Goal: Find specific page/section: Find specific page/section

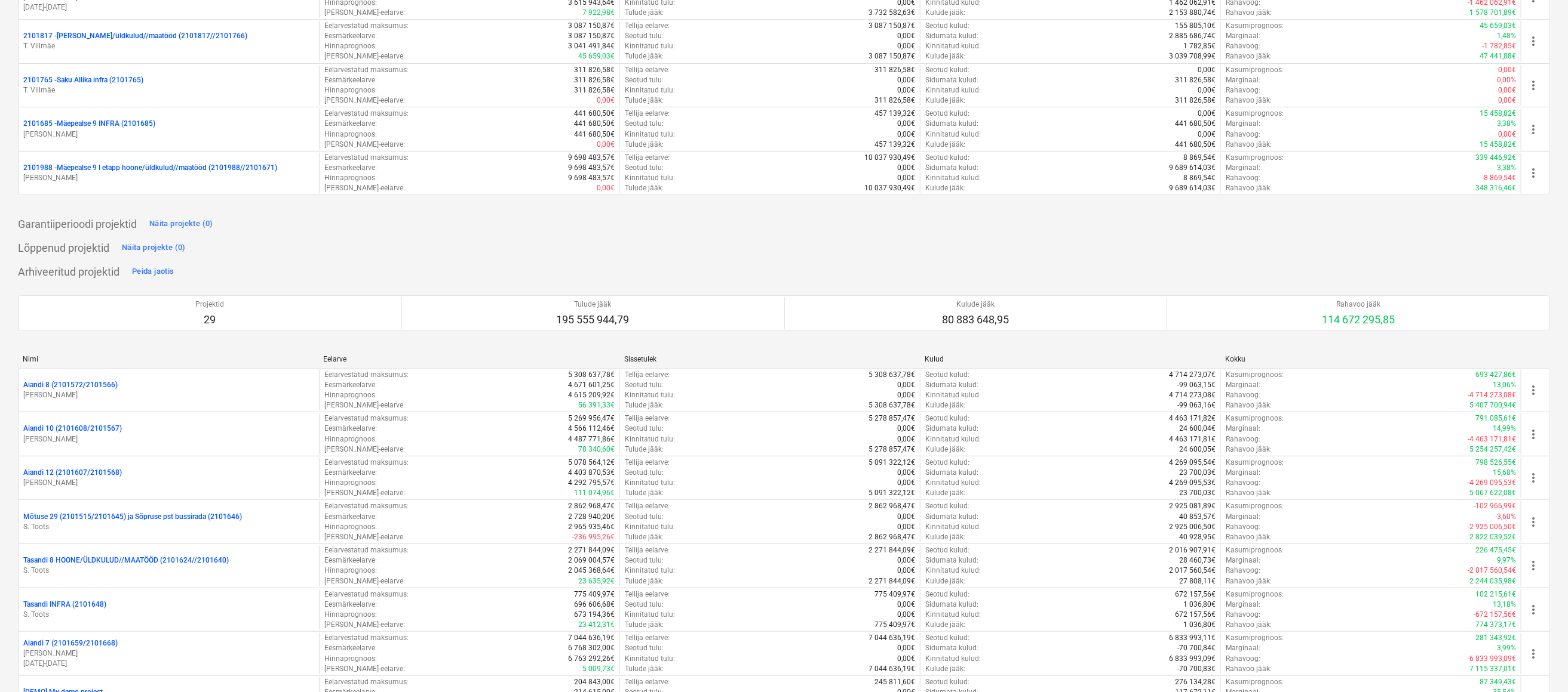
scroll to position [326, 0]
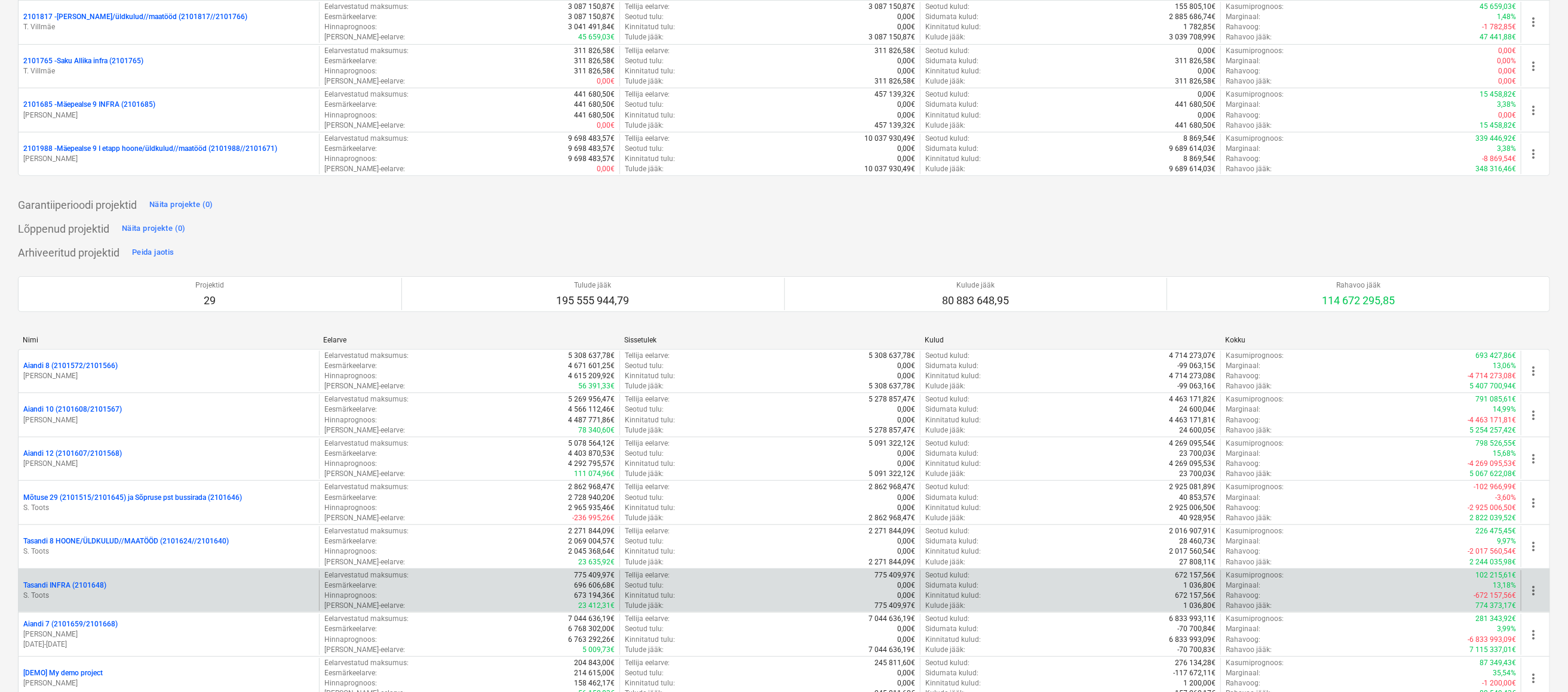
click at [92, 597] on p "S. Toots" at bounding box center [168, 596] width 291 height 10
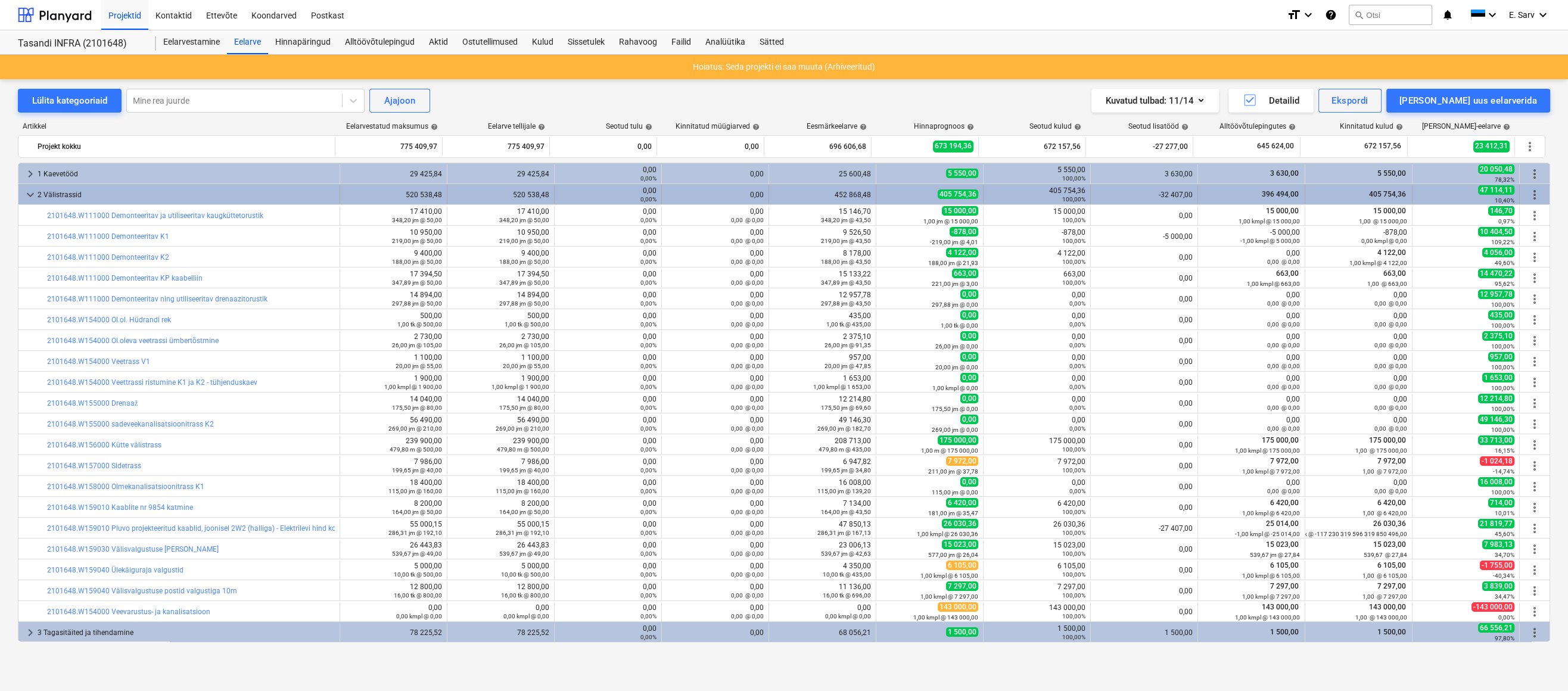
click at [32, 192] on span "keyboard_arrow_down" at bounding box center [30, 194] width 14 height 14
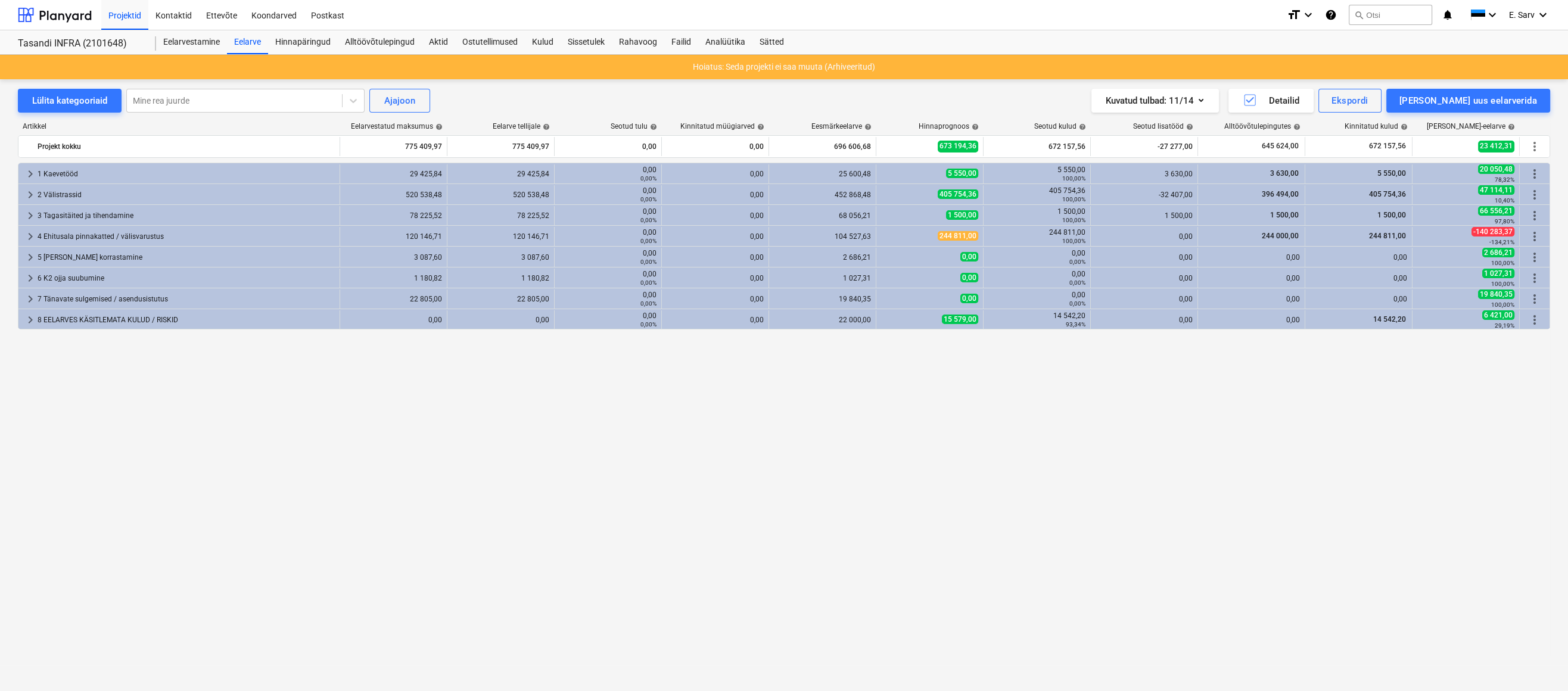
click at [32, 192] on span "keyboard_arrow_right" at bounding box center [30, 194] width 14 height 14
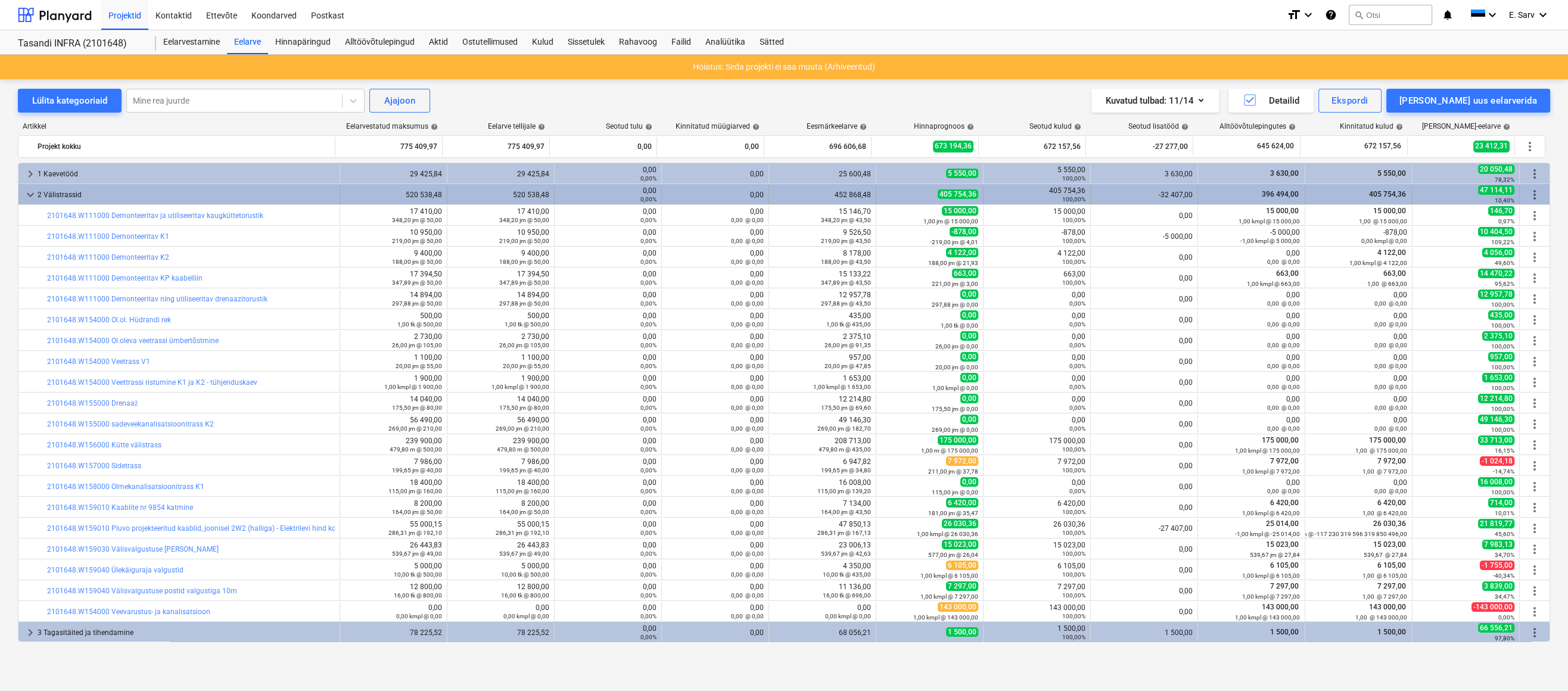
click at [34, 190] on span "keyboard_arrow_down" at bounding box center [30, 194] width 14 height 14
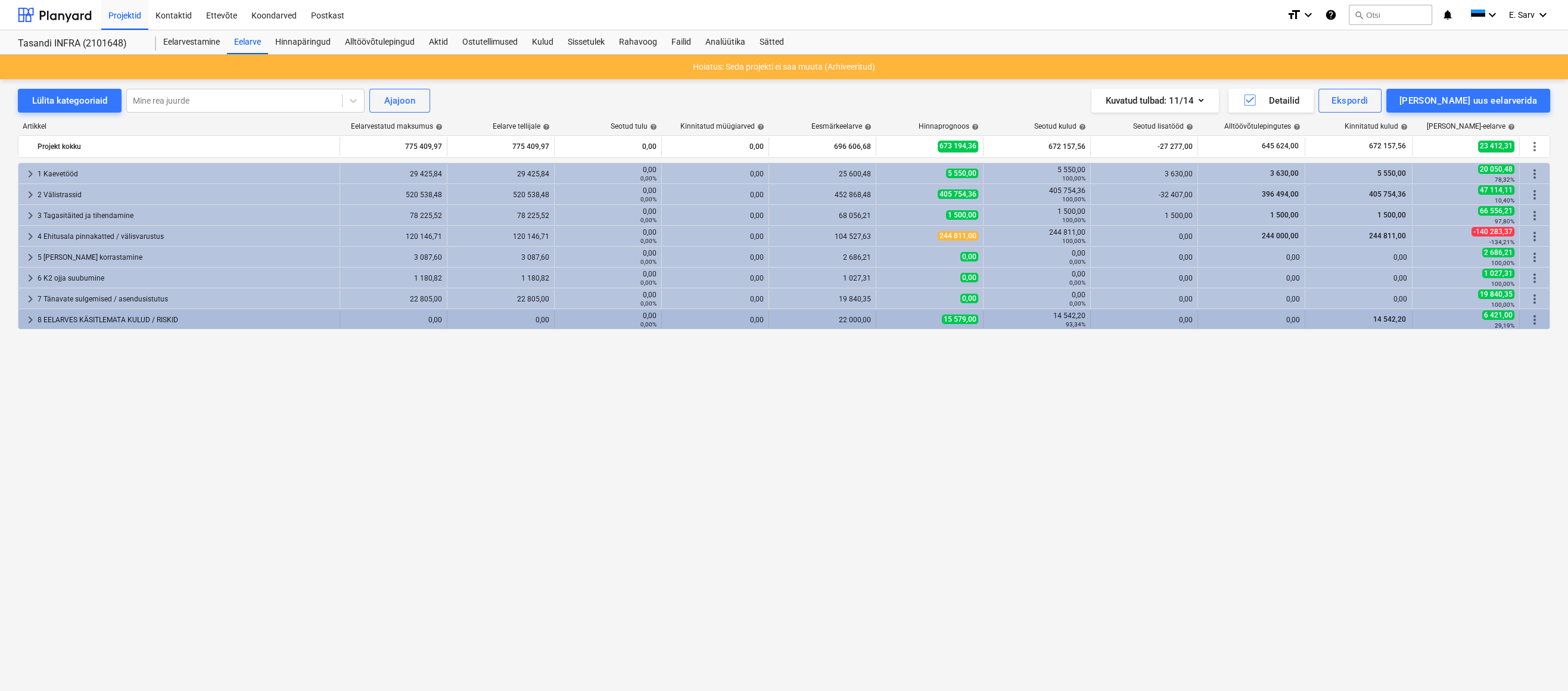
click at [26, 319] on span "keyboard_arrow_right" at bounding box center [30, 320] width 14 height 14
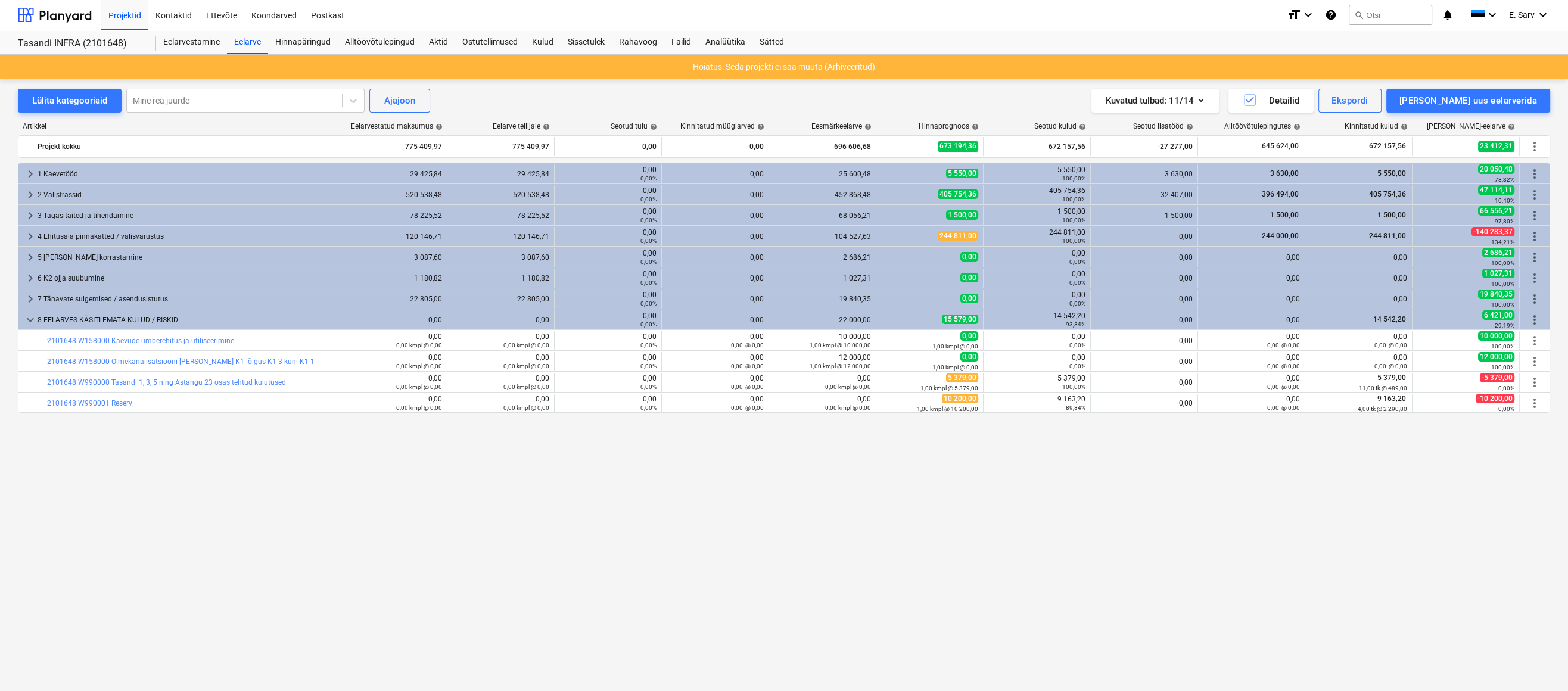
click at [26, 319] on span "keyboard_arrow_down" at bounding box center [30, 320] width 14 height 14
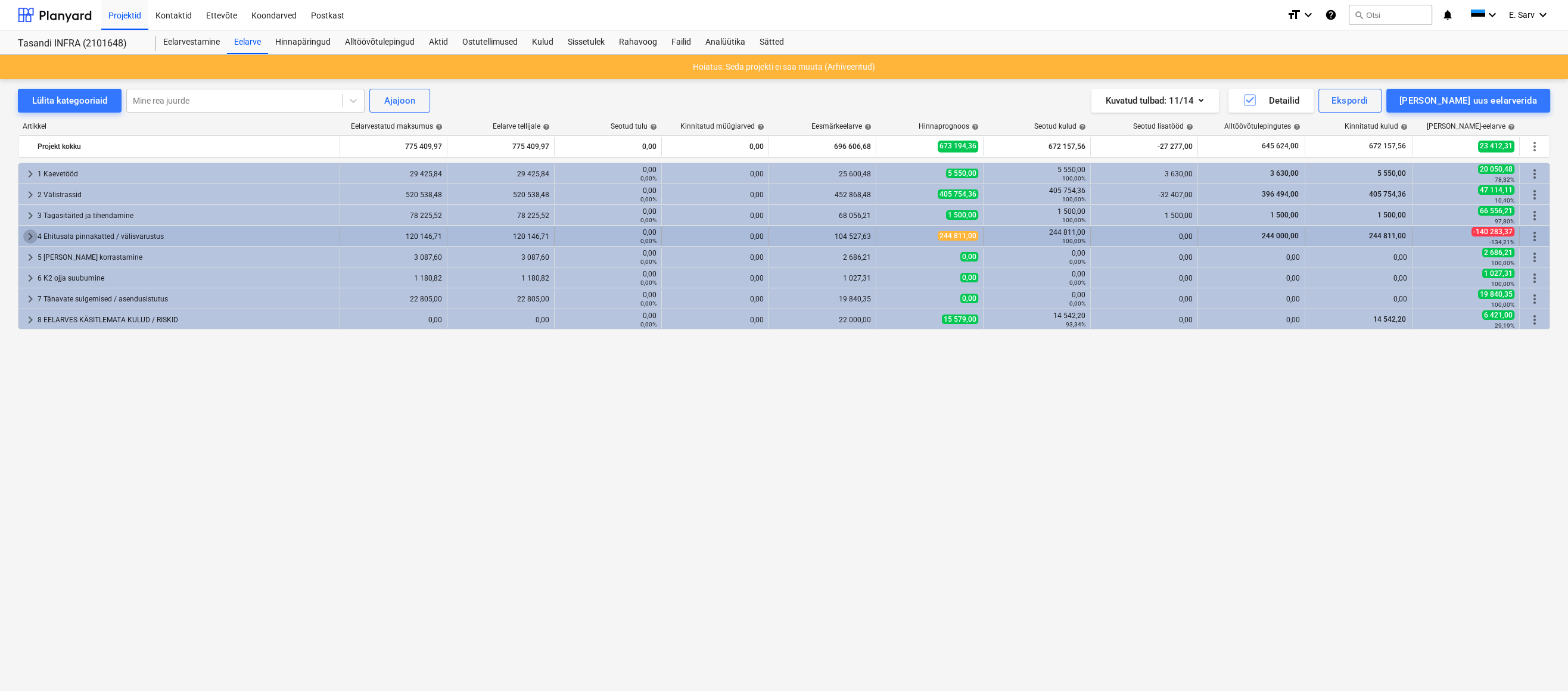
click at [29, 237] on span "keyboard_arrow_right" at bounding box center [30, 236] width 14 height 14
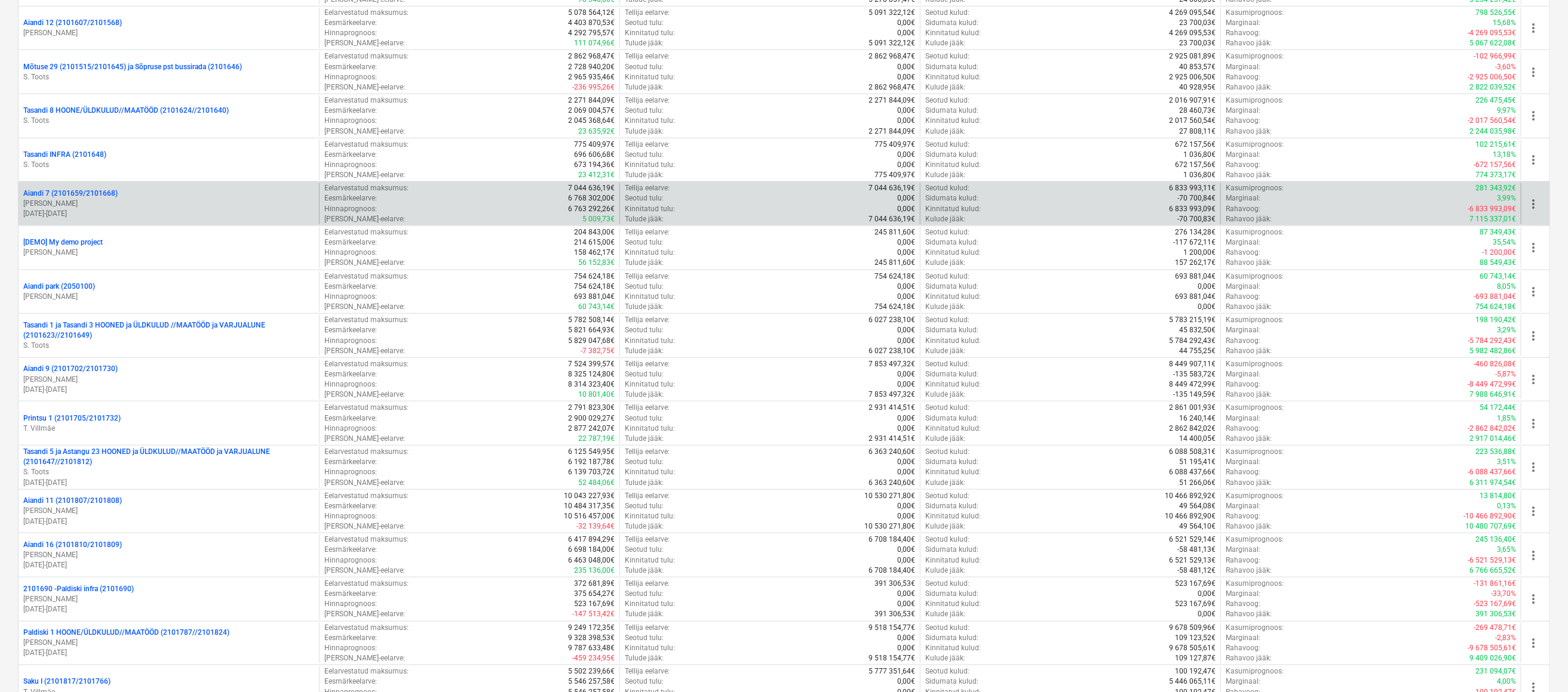
scroll to position [760, 0]
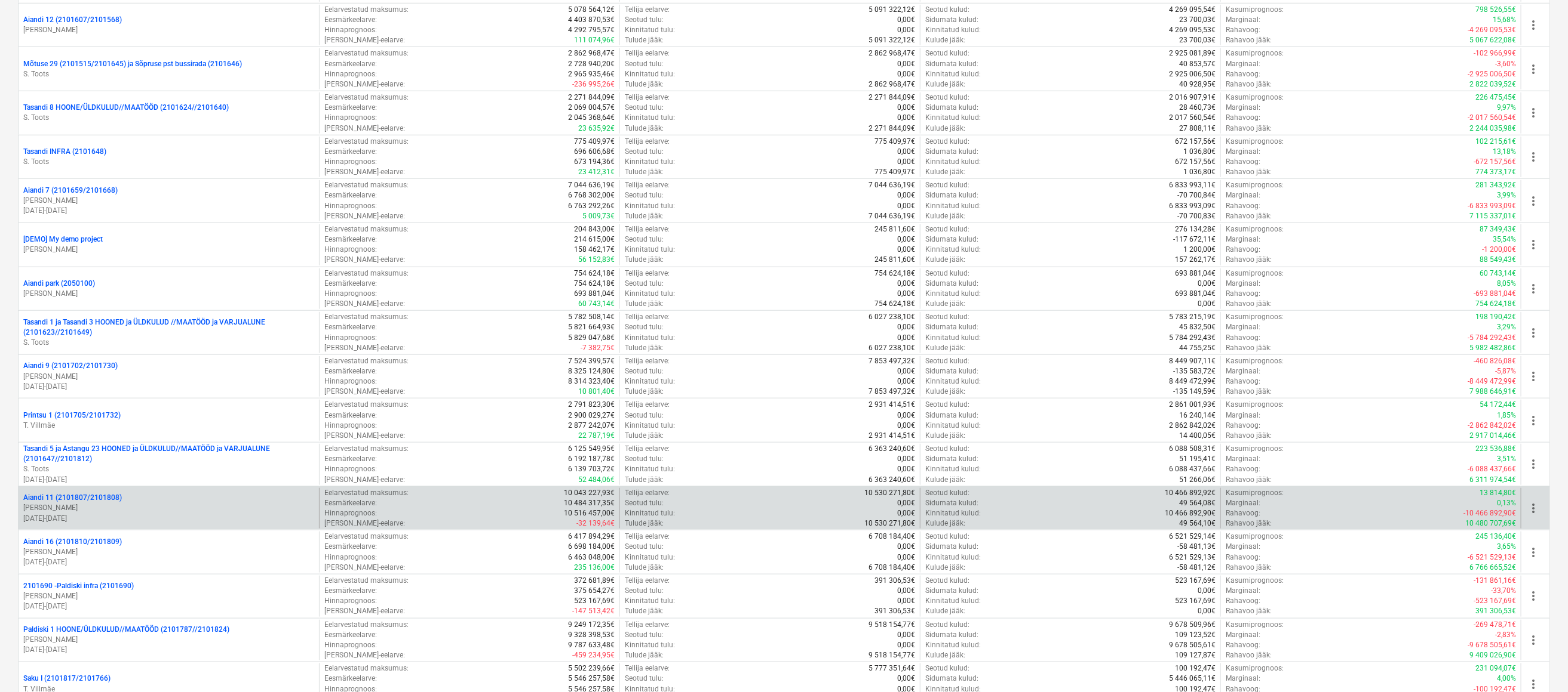
click at [106, 495] on p "Aiandi 11 (2101807/2101808)" at bounding box center [72, 498] width 98 height 10
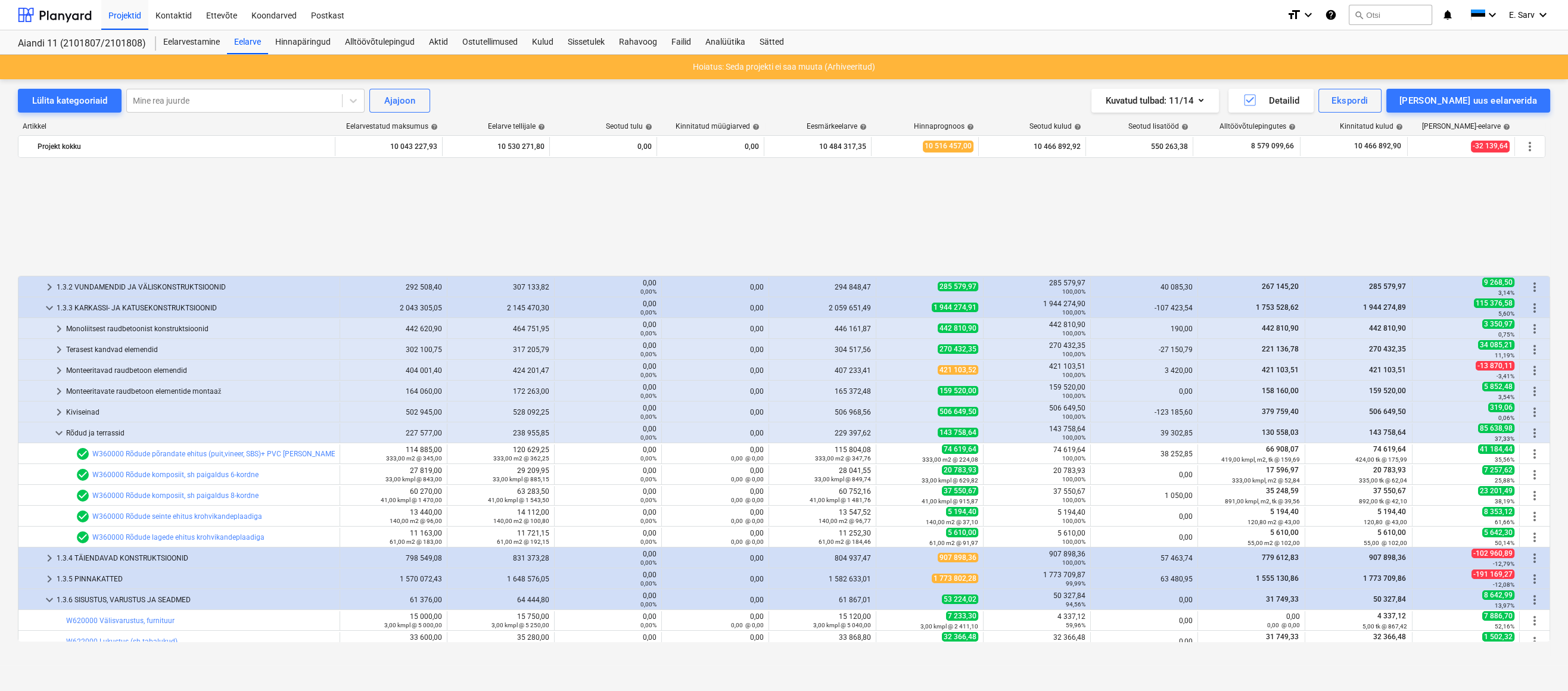
scroll to position [188, 0]
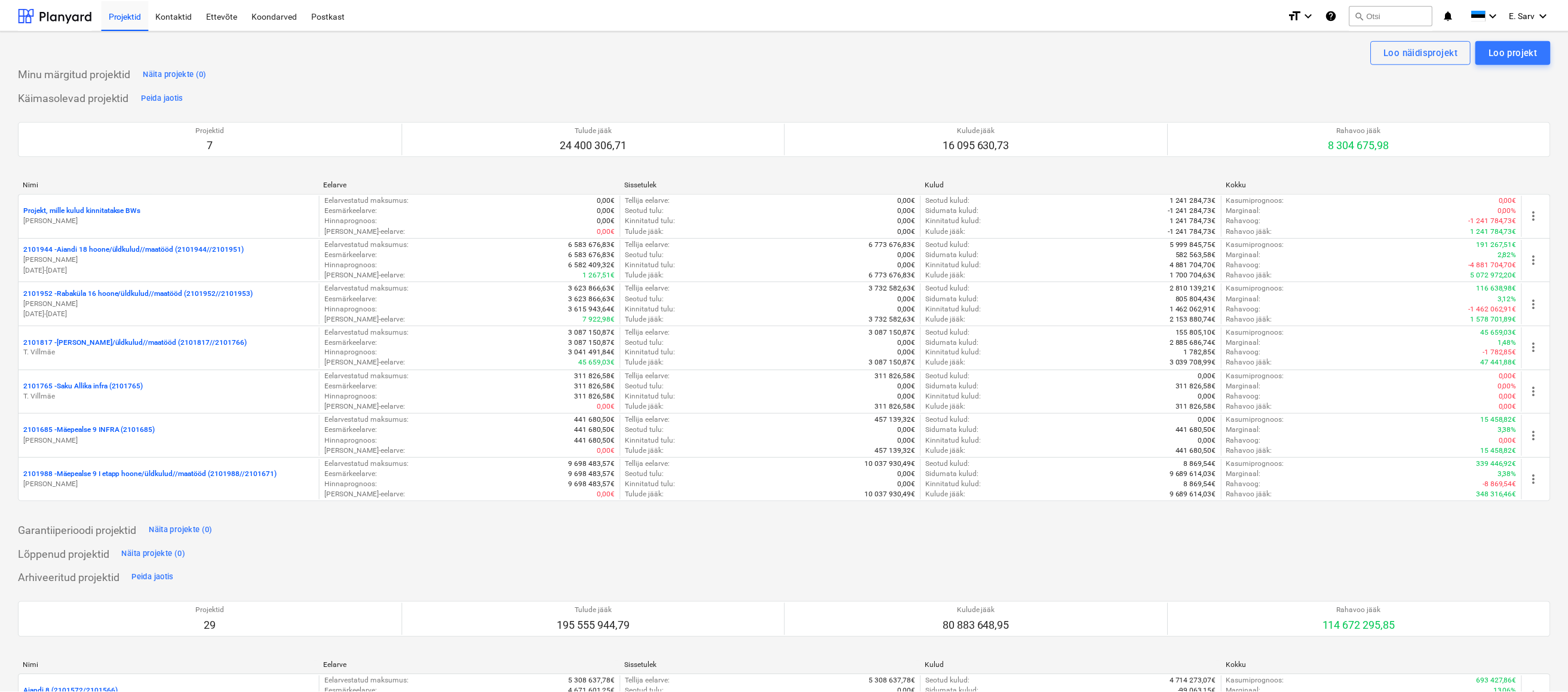
scroll to position [760, 0]
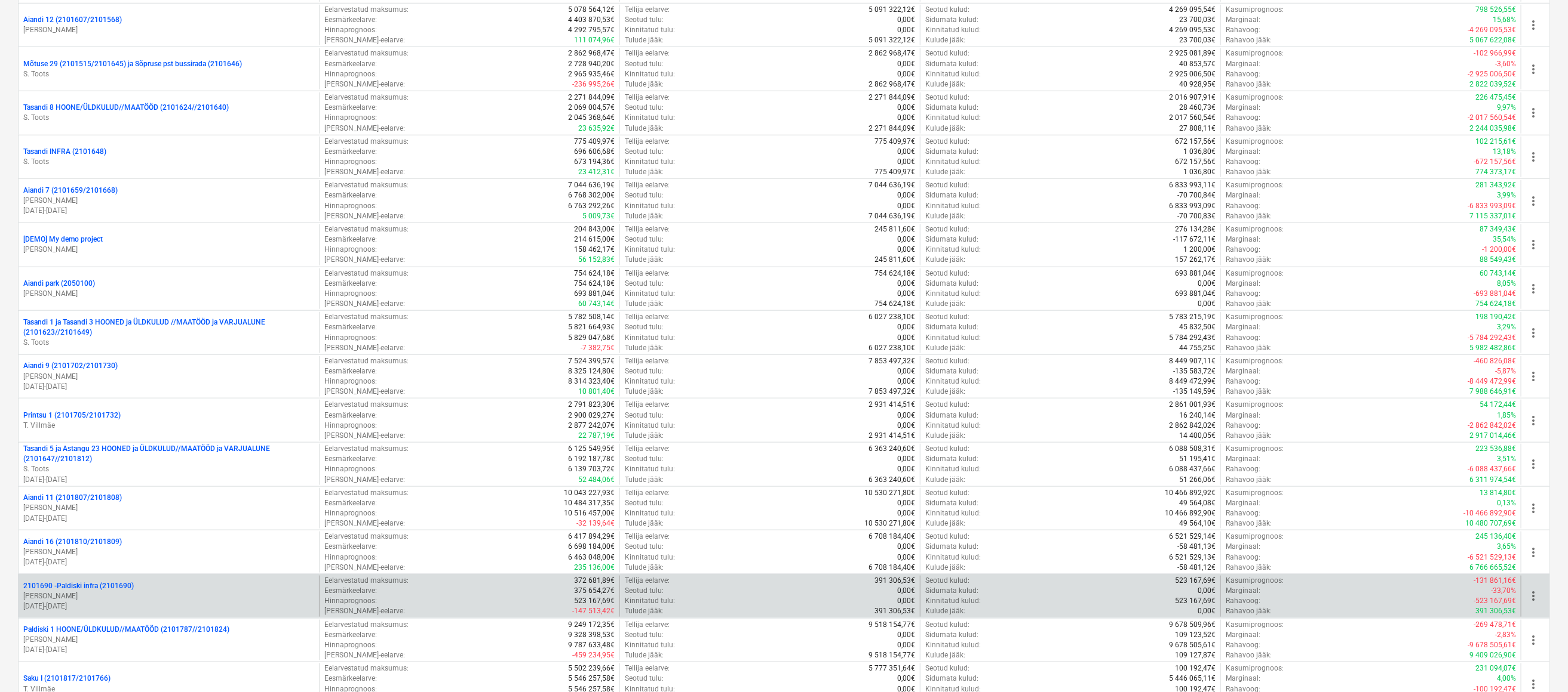
click at [95, 583] on p "2101690 - Paldiski infra (2101690)" at bounding box center [78, 586] width 110 height 10
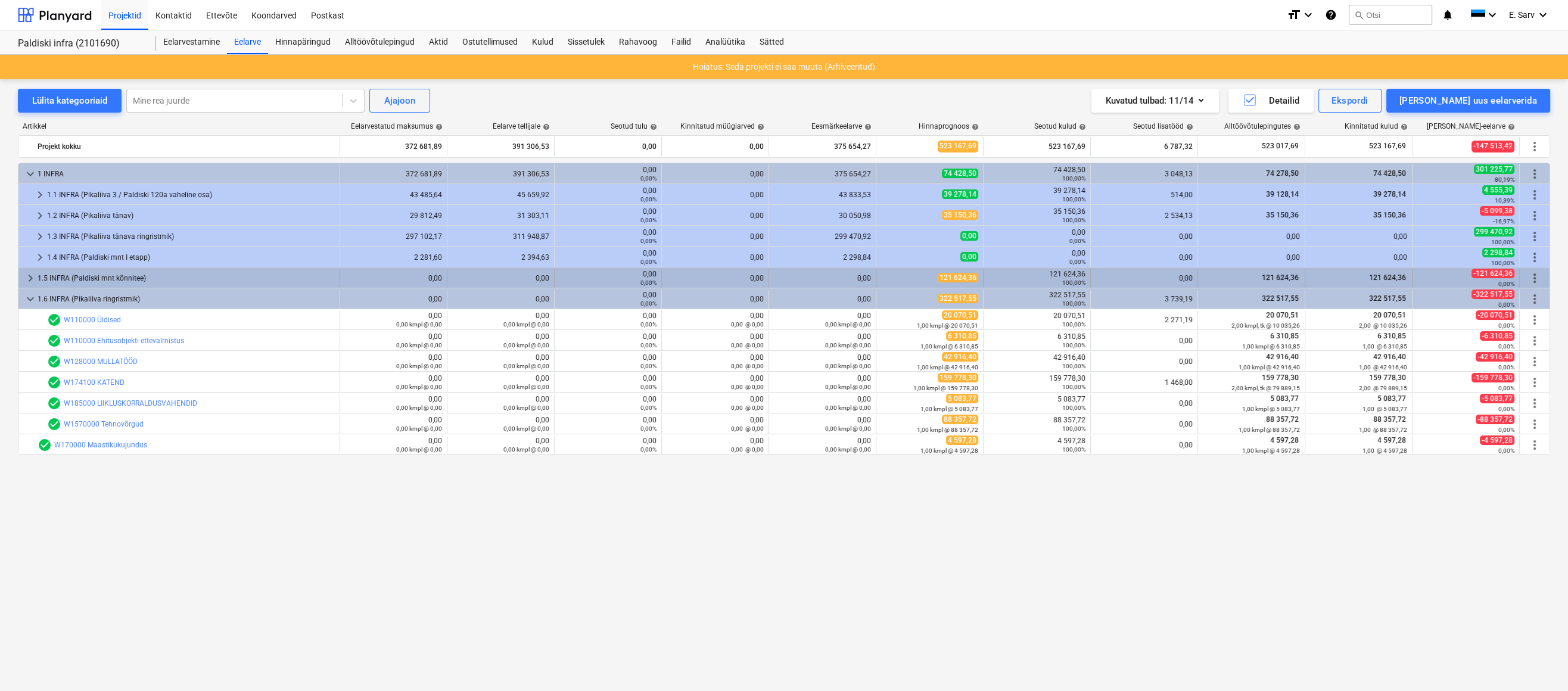
click at [31, 274] on span "keyboard_arrow_right" at bounding box center [30, 278] width 14 height 14
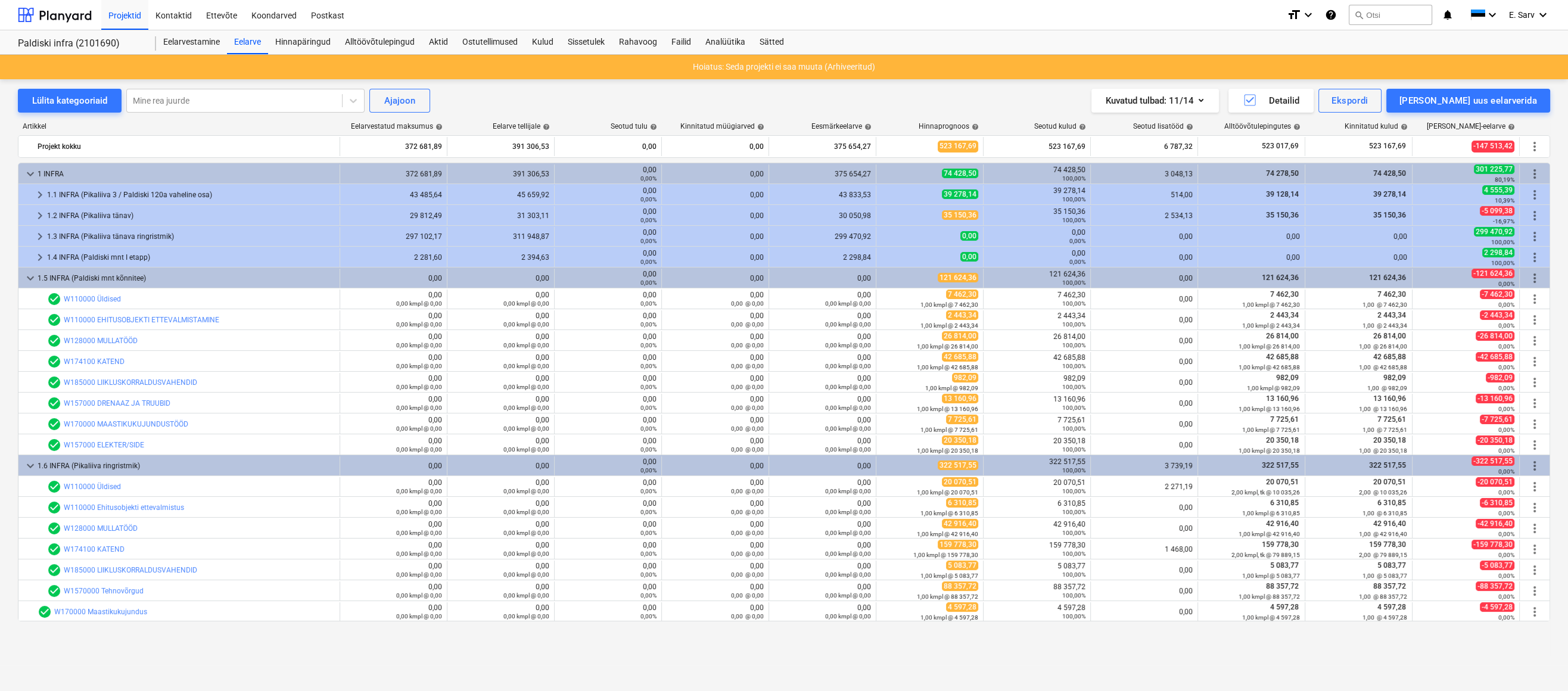
click at [31, 274] on span "keyboard_arrow_down" at bounding box center [30, 278] width 14 height 14
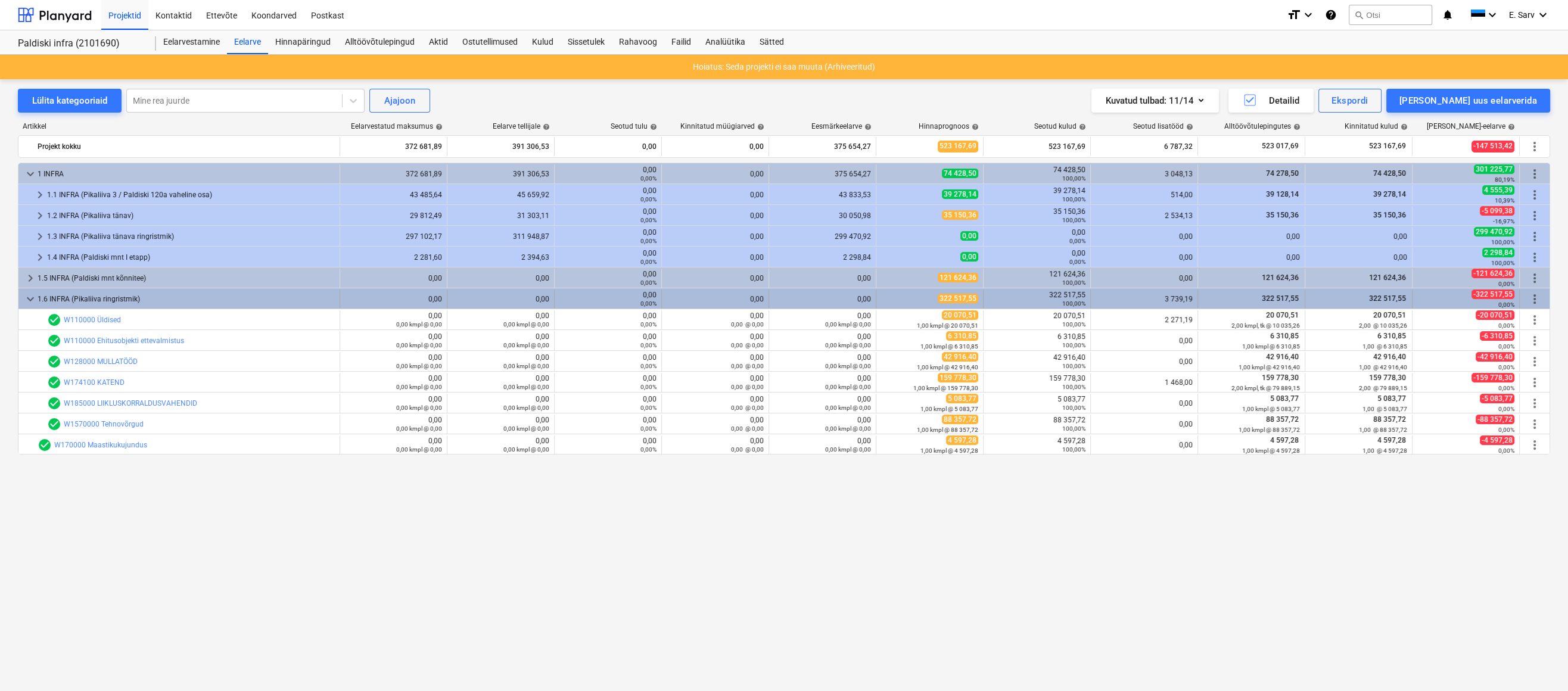
click at [32, 297] on span "keyboard_arrow_down" at bounding box center [30, 298] width 14 height 14
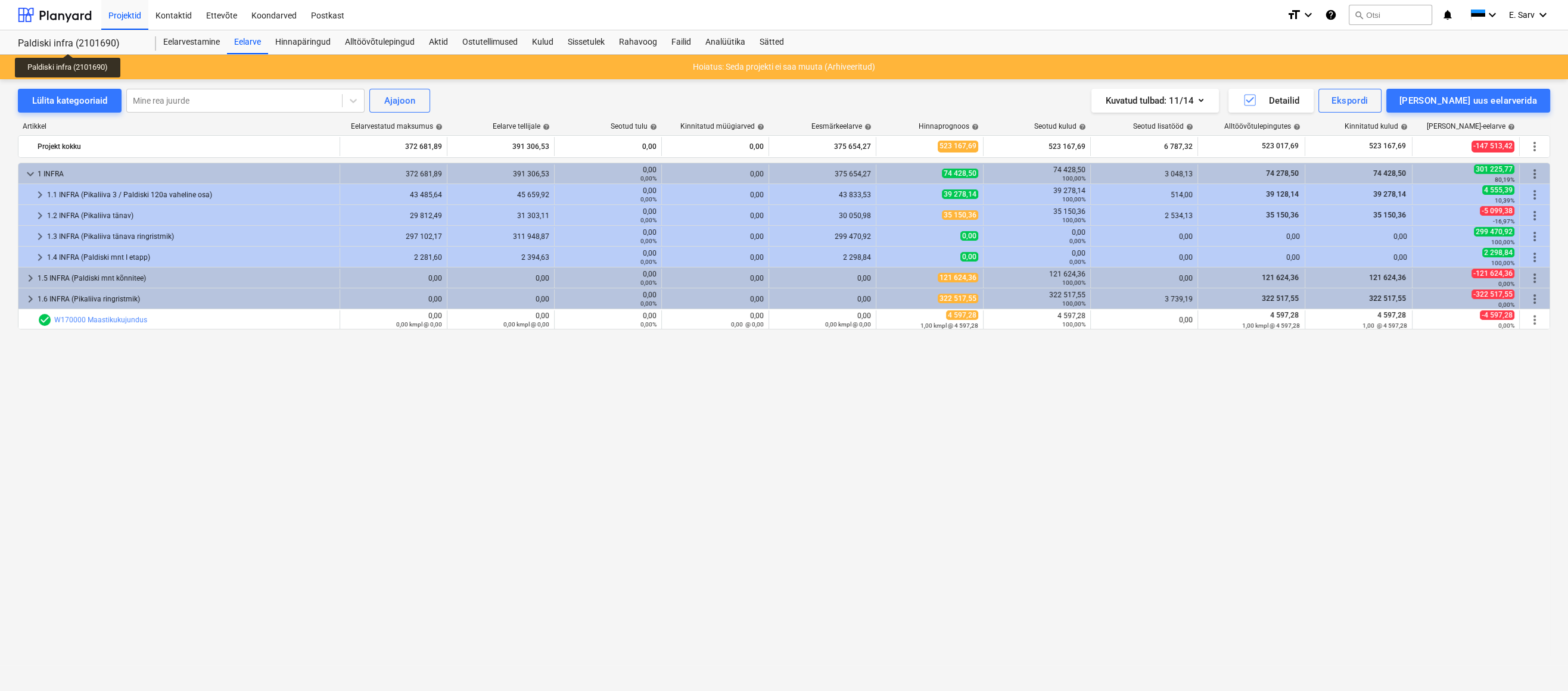
click at [68, 42] on div "Paldiski infra (2101690)" at bounding box center [79, 44] width 124 height 13
click at [238, 38] on div "Eelarve" at bounding box center [247, 42] width 42 height 24
click at [187, 46] on div "Eelarvestamine" at bounding box center [191, 42] width 71 height 24
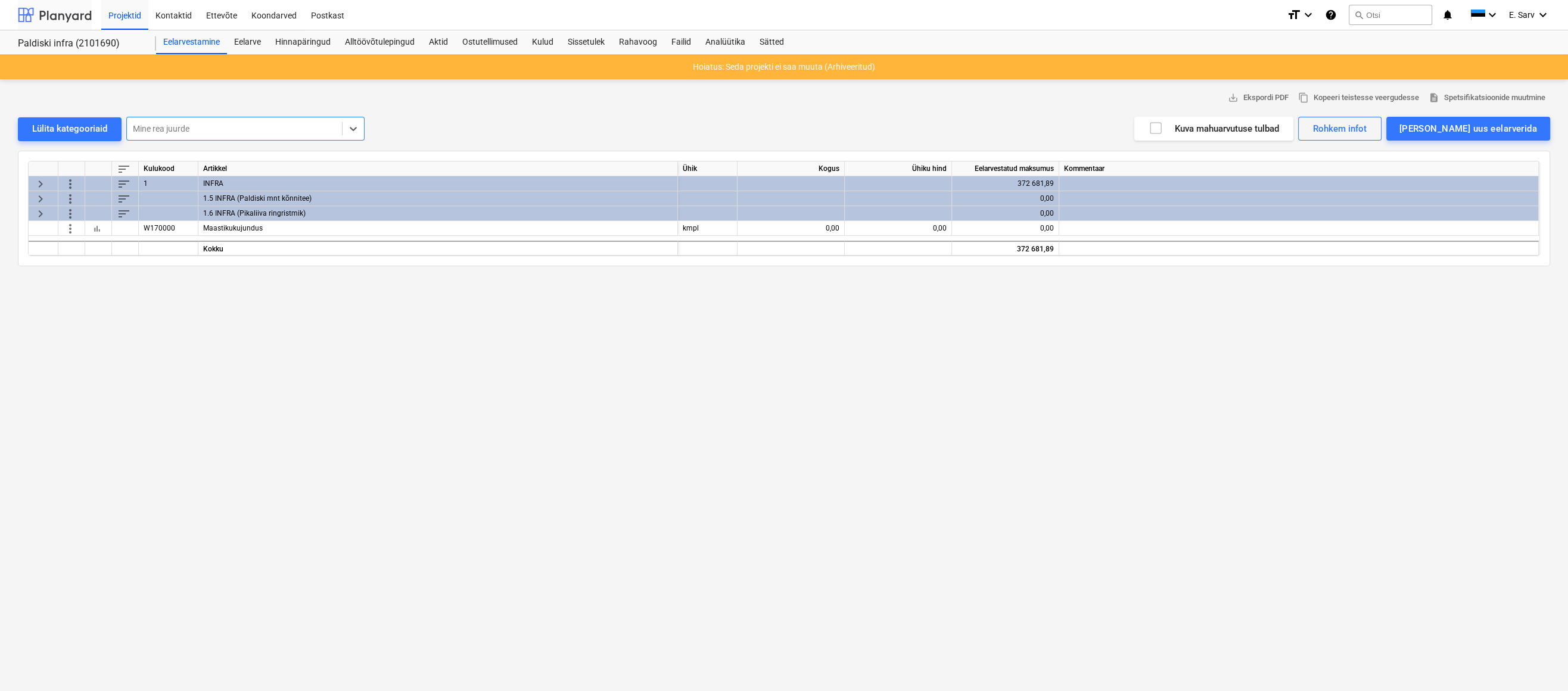
click at [61, 18] on div at bounding box center [54, 15] width 74 height 30
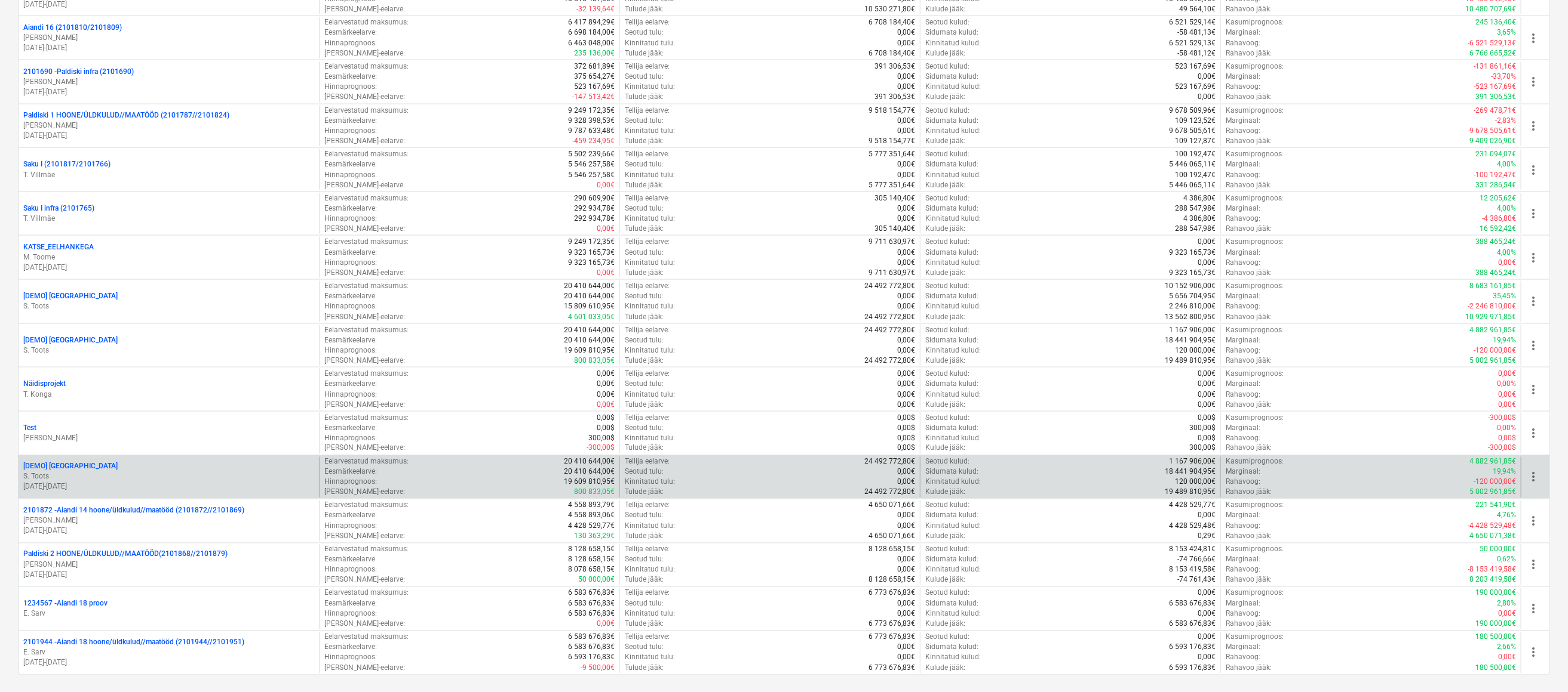
scroll to position [1278, 0]
